Goal: Check status: Check status

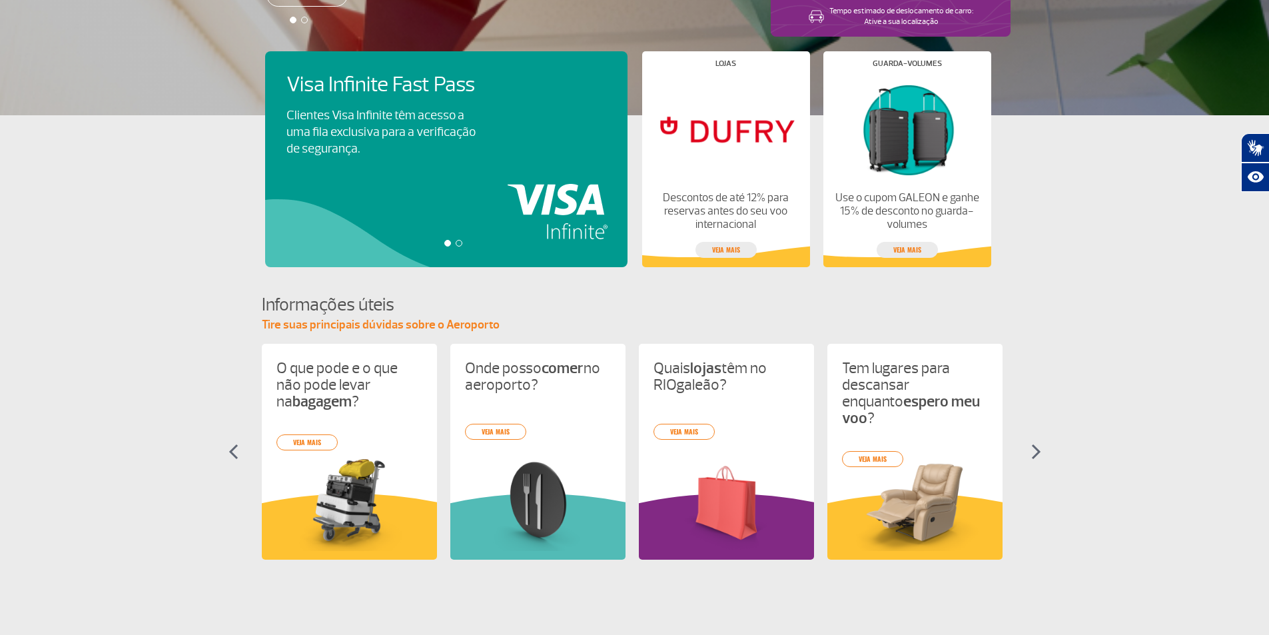
scroll to position [101, 0]
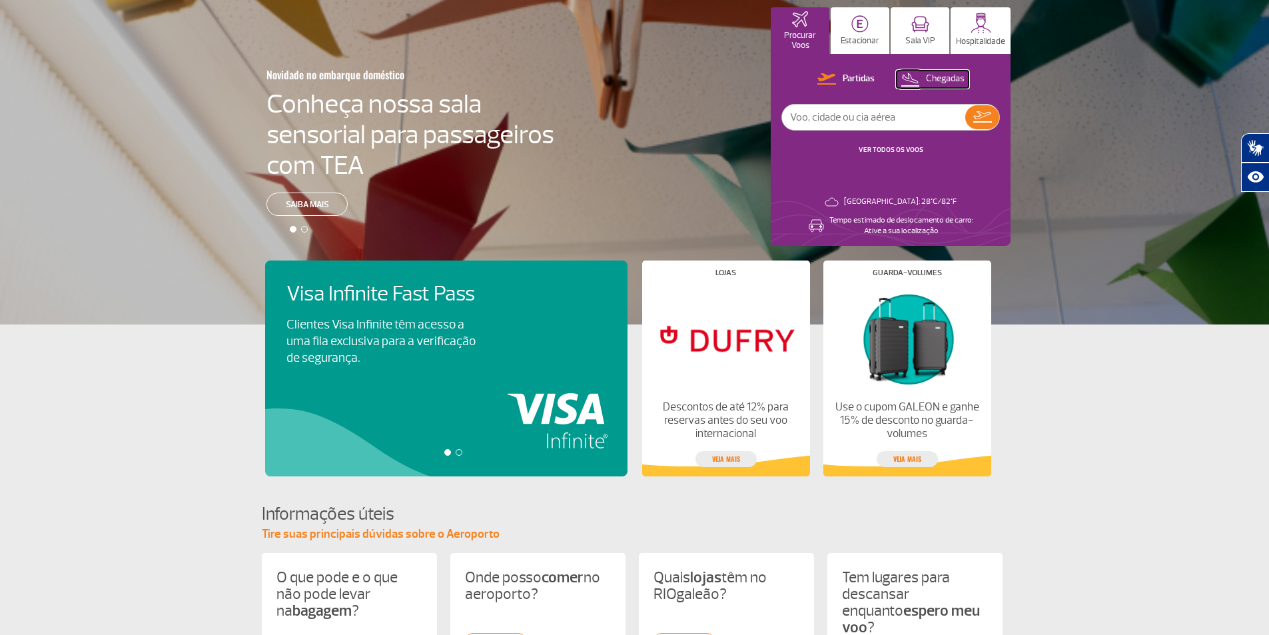
click at [958, 78] on p "Chegadas" at bounding box center [945, 79] width 39 height 13
click at [862, 115] on input "text" at bounding box center [873, 117] width 183 height 25
type input "[GEOGRAPHIC_DATA]"
click at [907, 149] on link "VER TODOS OS VOOS" at bounding box center [891, 149] width 65 height 9
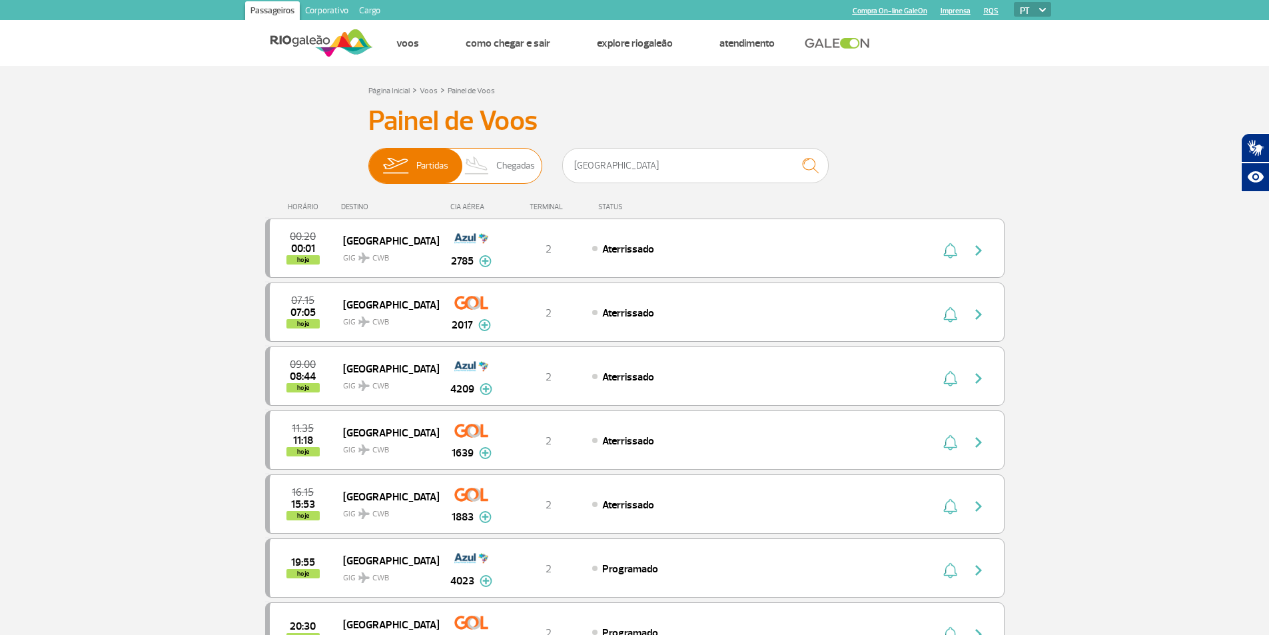
click at [506, 167] on span "Chegadas" at bounding box center [515, 166] width 39 height 35
click at [368, 159] on input "Partidas Chegadas" at bounding box center [368, 159] width 0 height 0
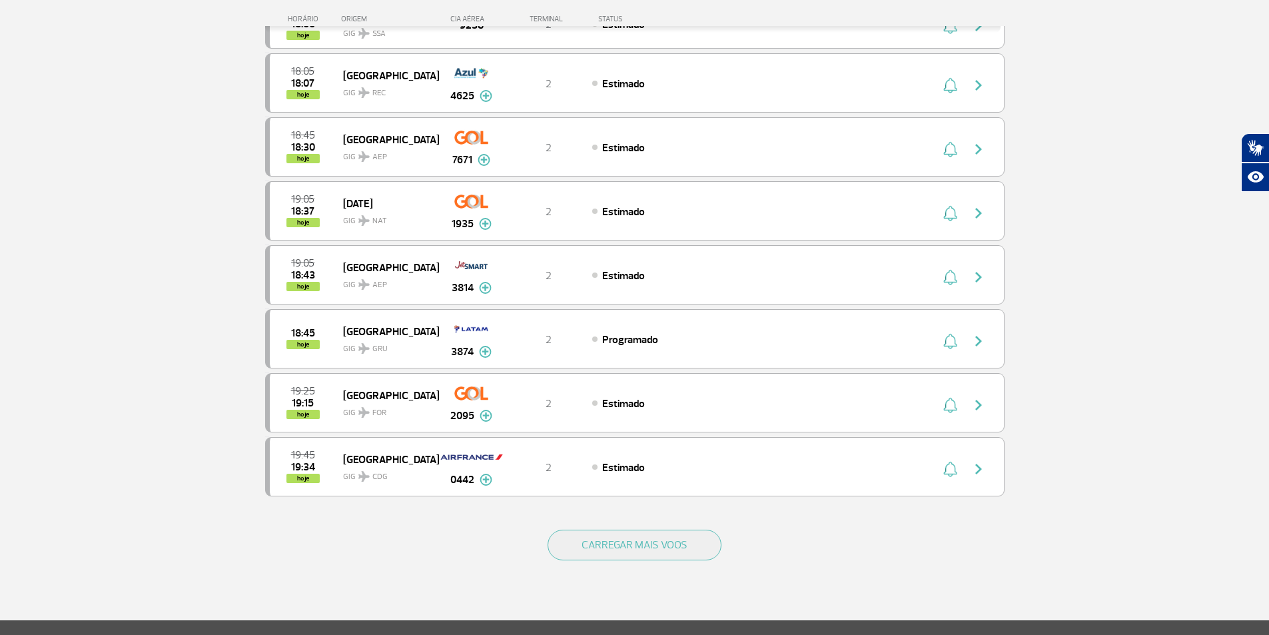
scroll to position [1161, 0]
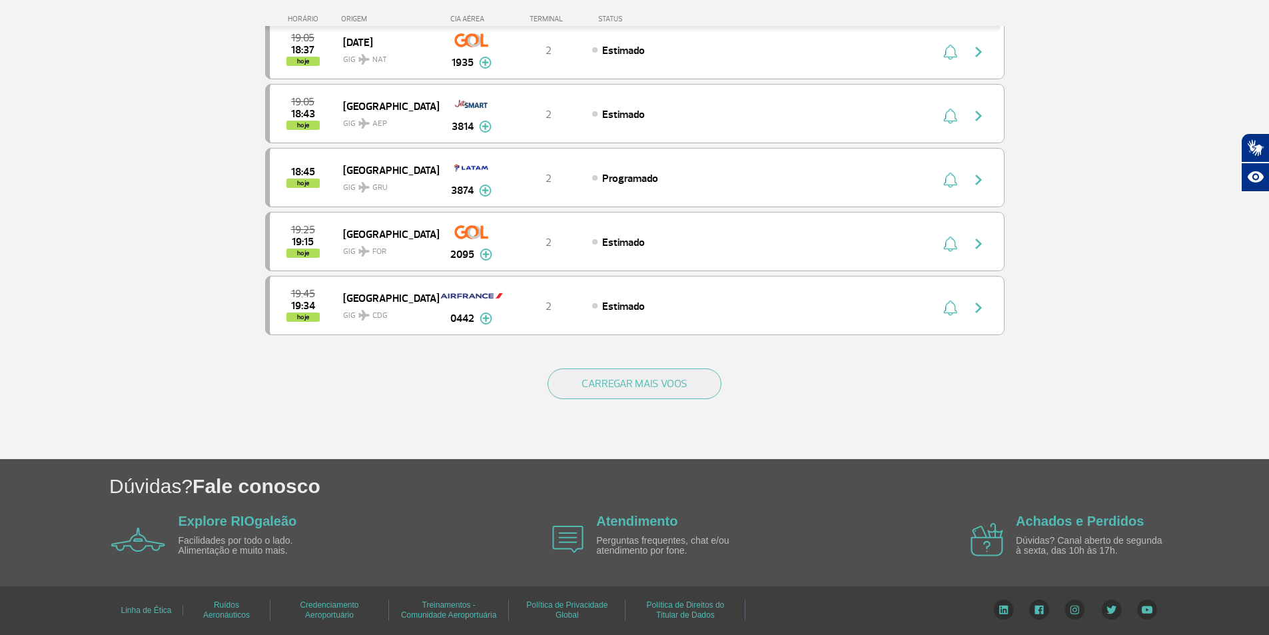
click at [673, 418] on div "CARREGAR MAIS VOOS" at bounding box center [635, 405] width 740 height 107
click at [672, 396] on button "CARREGAR MAIS VOOS" at bounding box center [635, 383] width 174 height 31
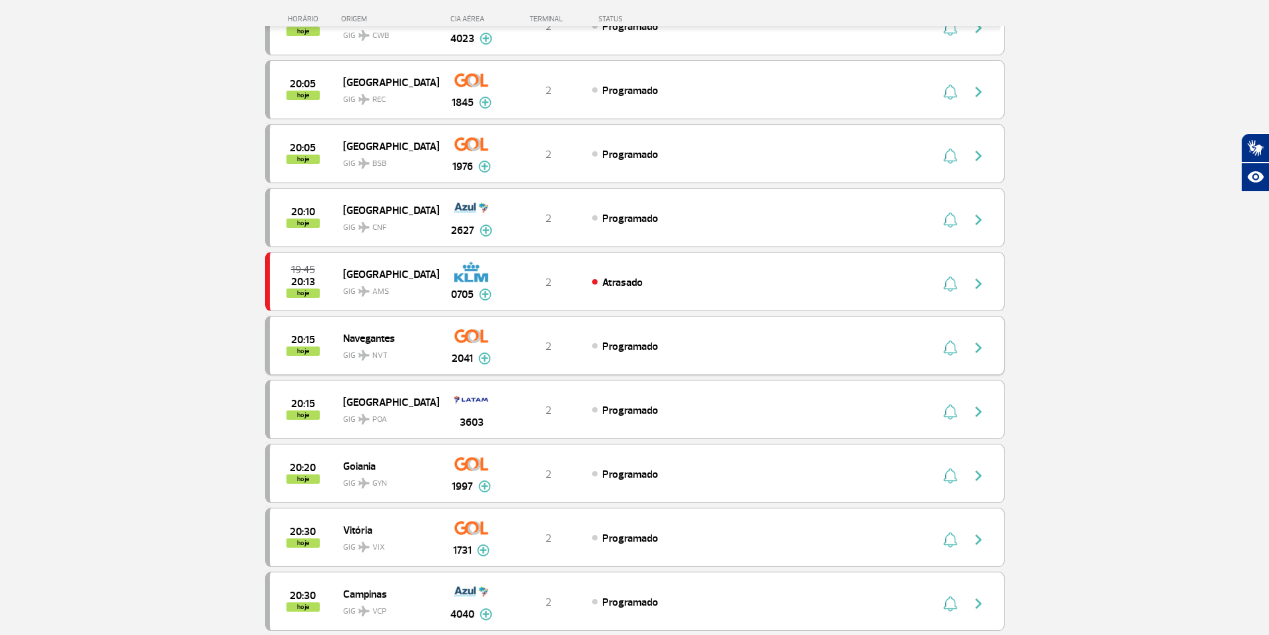
scroll to position [1494, 0]
